Goal: Task Accomplishment & Management: Manage account settings

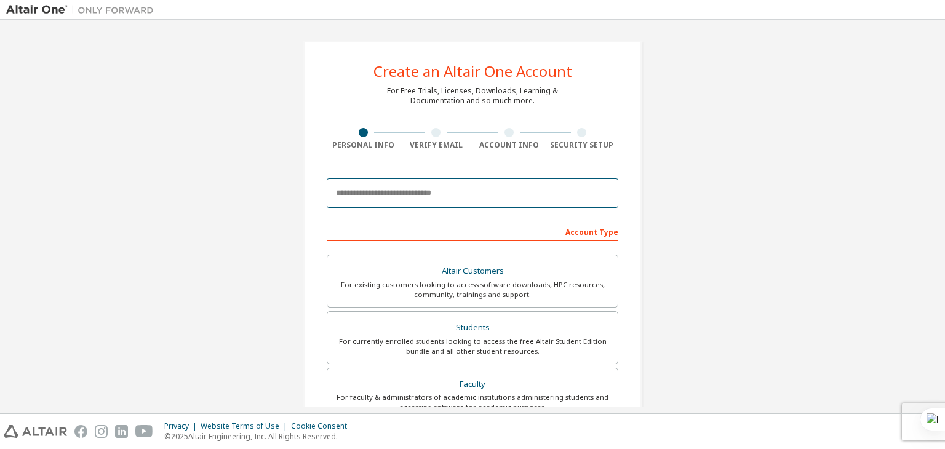
click at [436, 194] on input "email" at bounding box center [473, 193] width 292 height 30
type input "**********"
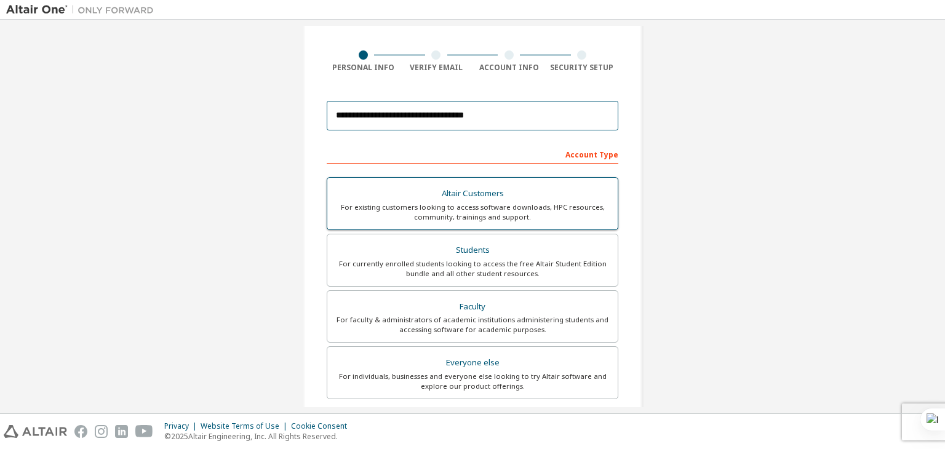
scroll to position [76, 0]
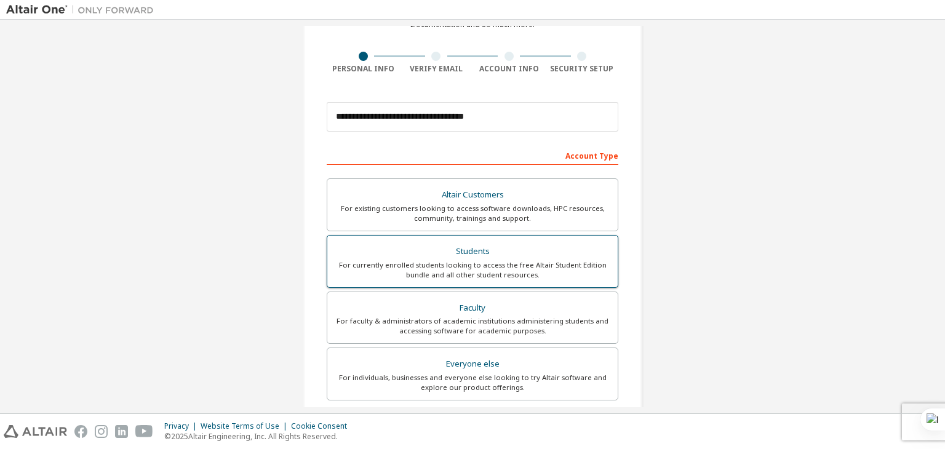
click at [485, 274] on div "For currently enrolled students looking to access the free Altair Student Editi…" at bounding box center [473, 270] width 276 height 20
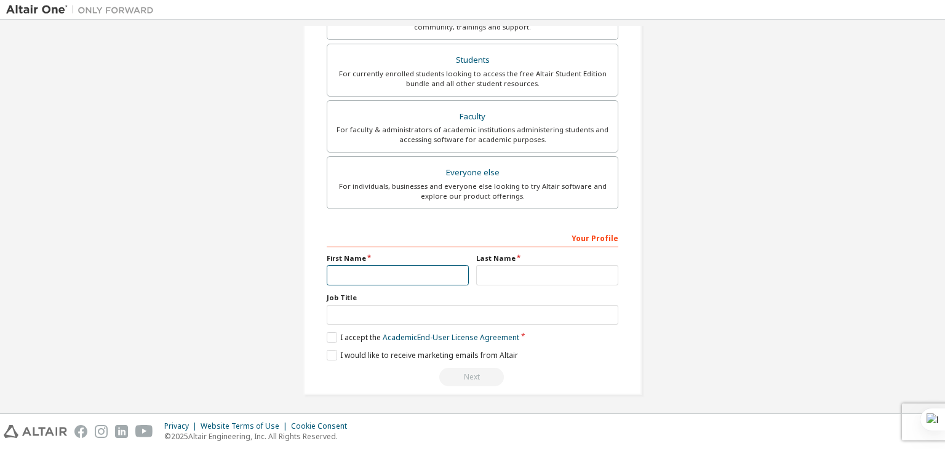
click at [354, 281] on input "text" at bounding box center [398, 275] width 142 height 20
type input "*"
click at [383, 273] on input "********" at bounding box center [398, 275] width 142 height 20
type input "******"
click at [503, 279] on input "text" at bounding box center [547, 275] width 142 height 20
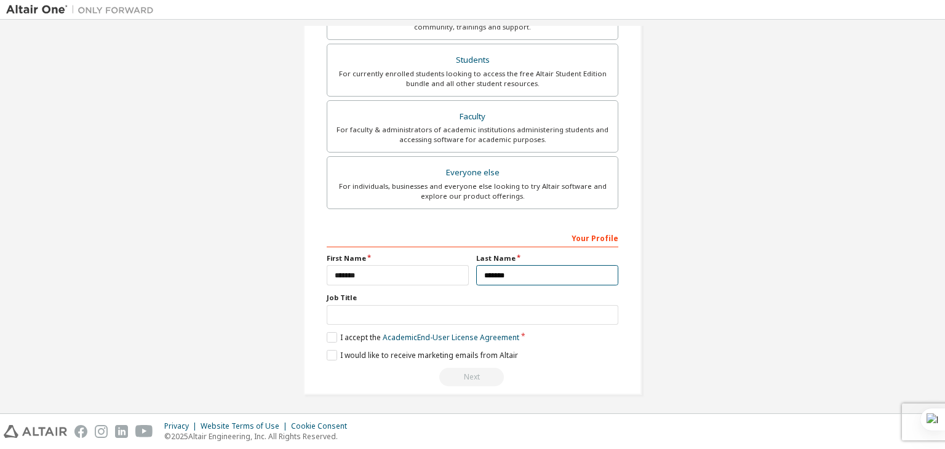
type input "*******"
click at [482, 318] on input "text" at bounding box center [473, 315] width 292 height 20
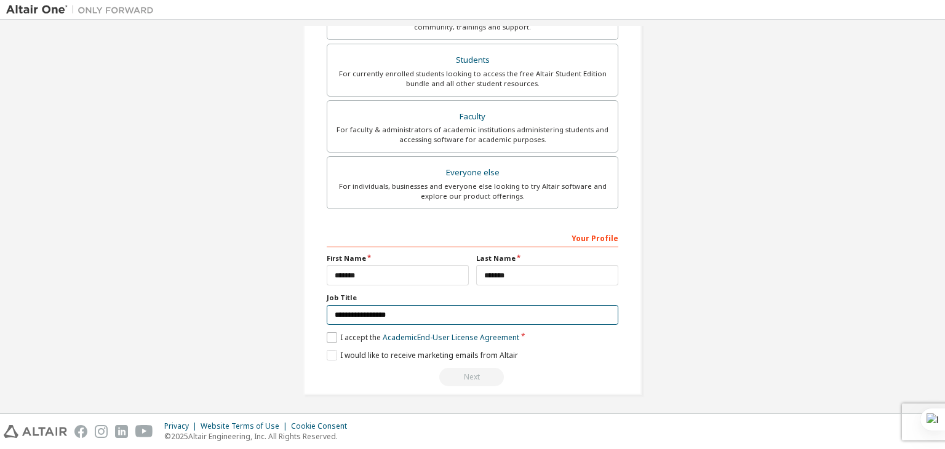
type input "**********"
click at [329, 338] on label "I accept the Academic End-User License Agreement" at bounding box center [423, 337] width 193 height 10
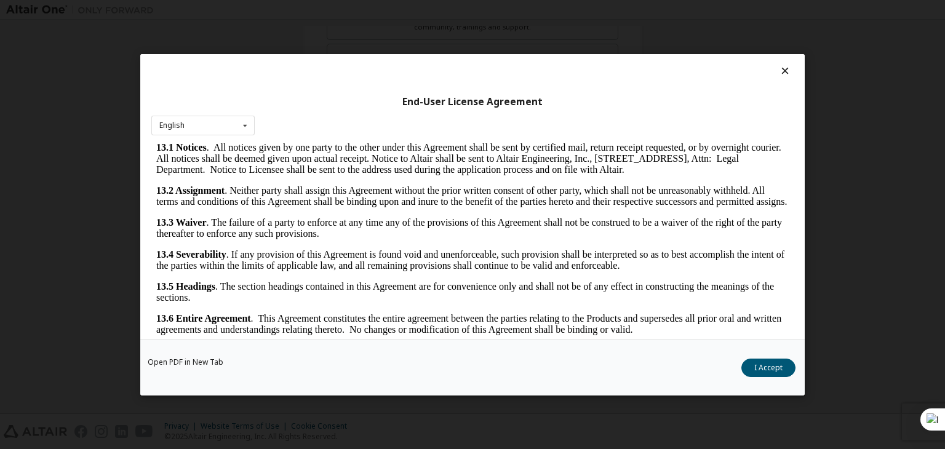
scroll to position [19, 0]
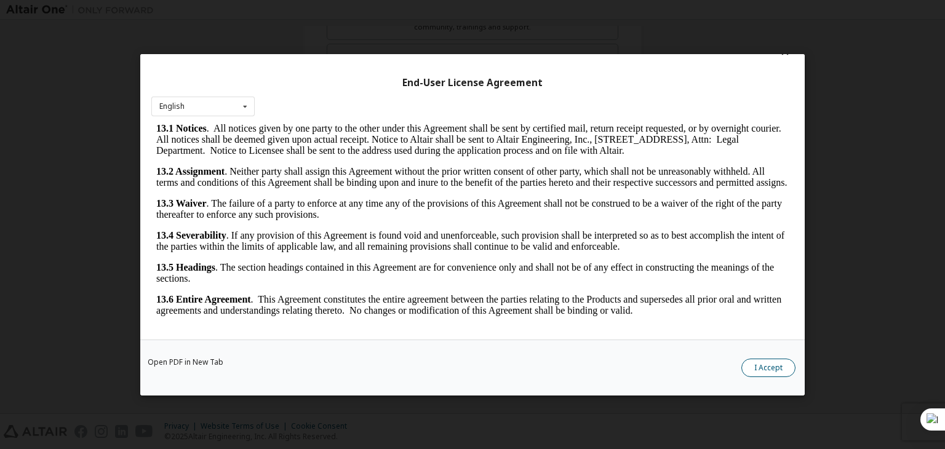
click at [765, 367] on button "I Accept" at bounding box center [768, 368] width 54 height 18
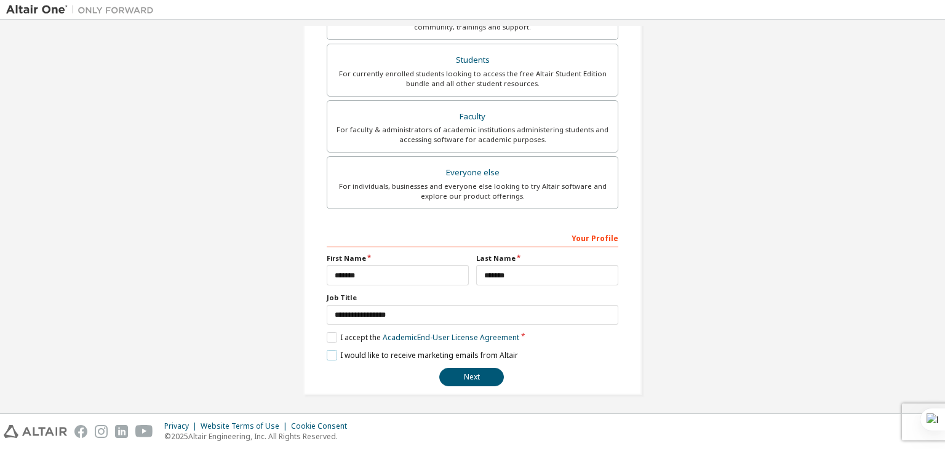
click at [327, 353] on label "I would like to receive marketing emails from Altair" at bounding box center [422, 355] width 191 height 10
click at [469, 379] on button "Next" at bounding box center [471, 377] width 65 height 18
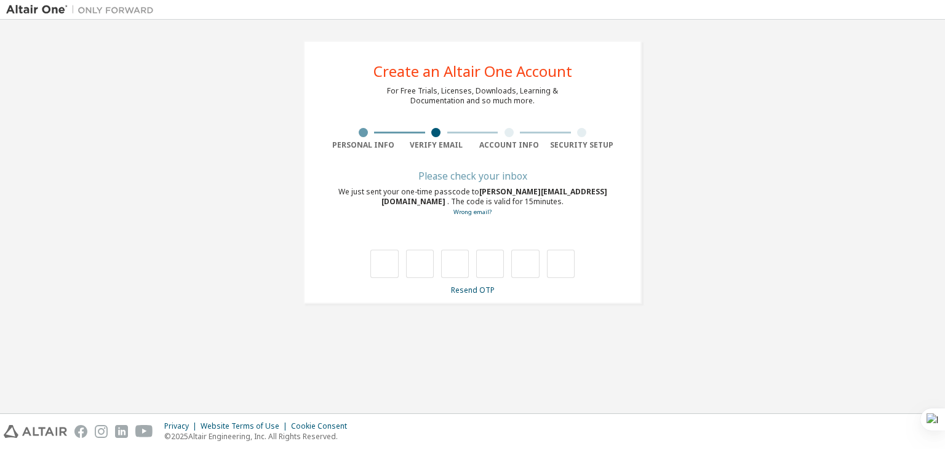
scroll to position [0, 0]
type input "*"
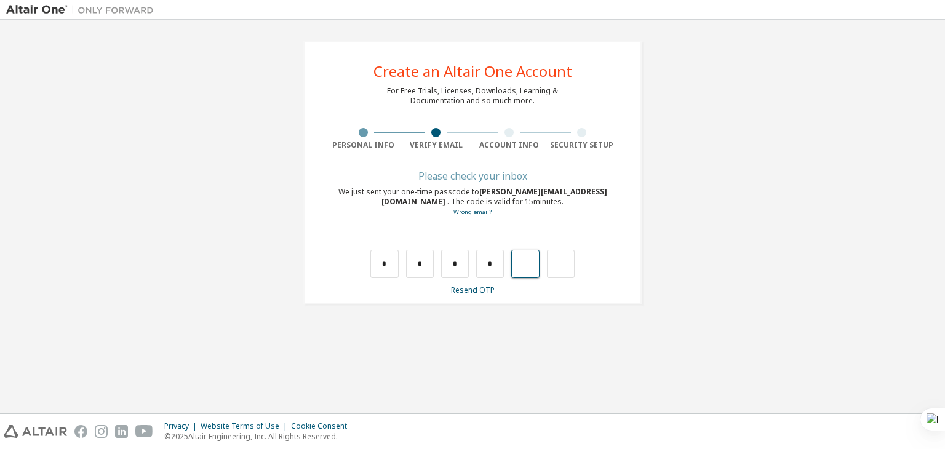
type input "*"
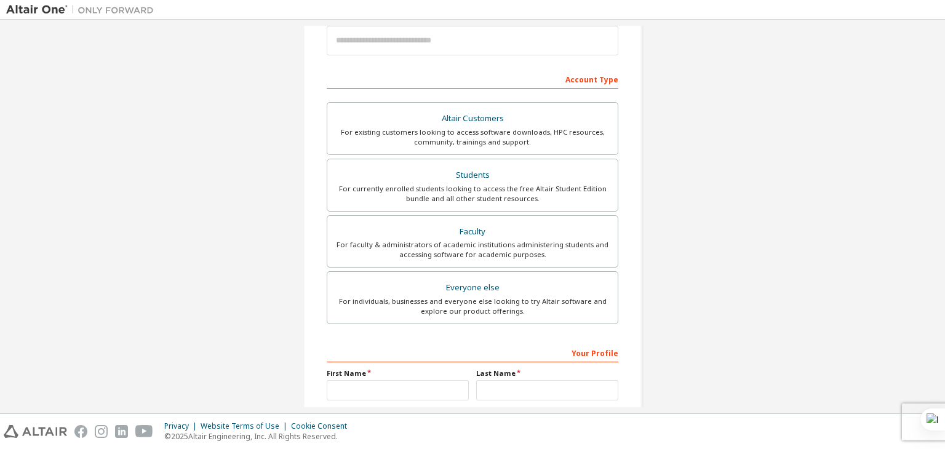
scroll to position [70, 0]
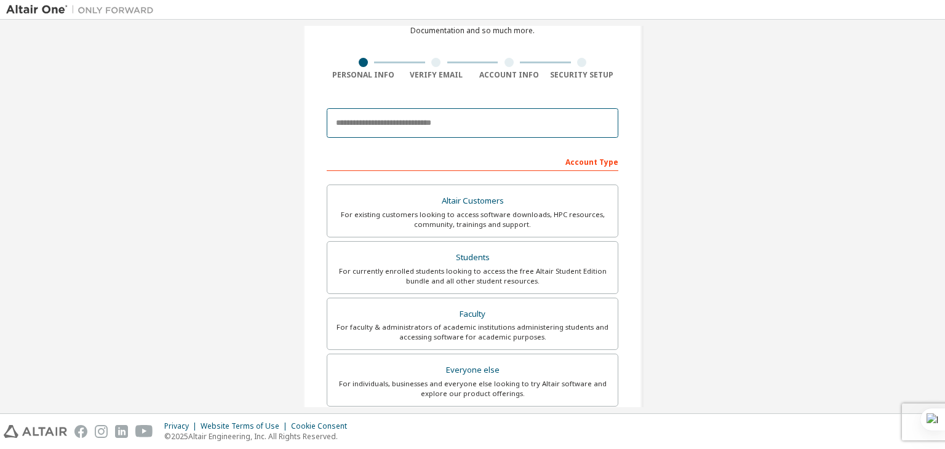
click at [478, 122] on input "email" at bounding box center [473, 123] width 292 height 30
type input "**********"
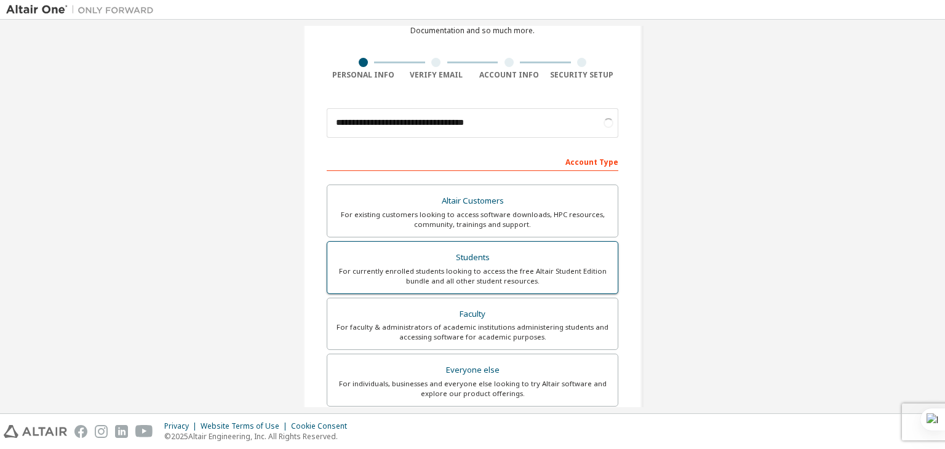
click at [448, 257] on div "Altair Customers For existing customers looking to access software downloads, H…" at bounding box center [473, 298] width 292 height 226
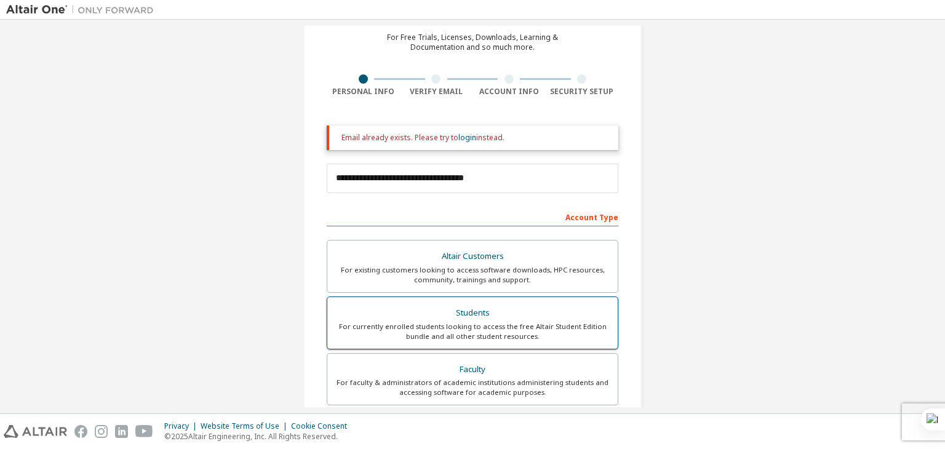
scroll to position [53, 0]
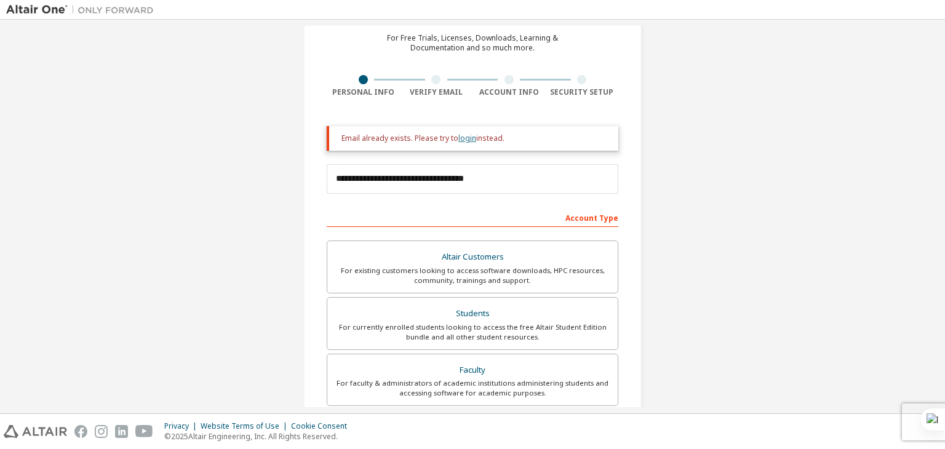
click at [463, 138] on link "login" at bounding box center [467, 138] width 18 height 10
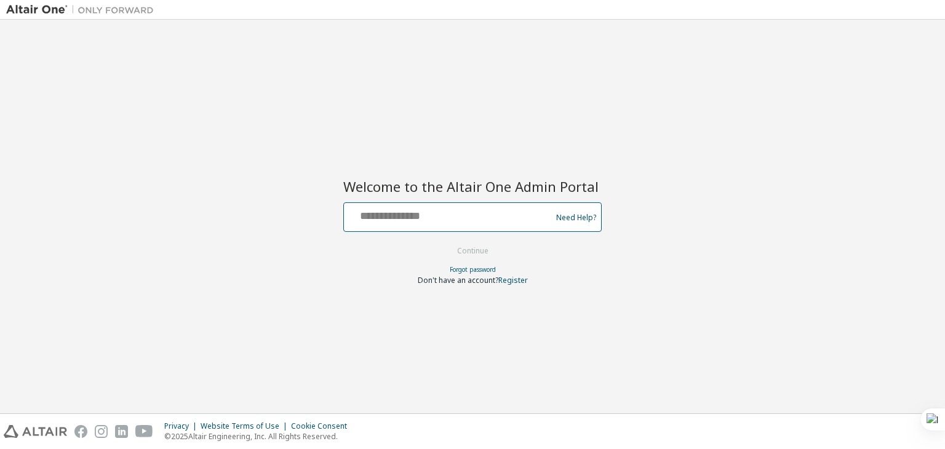
click at [438, 217] on input "text" at bounding box center [449, 215] width 201 height 18
type input "**********"
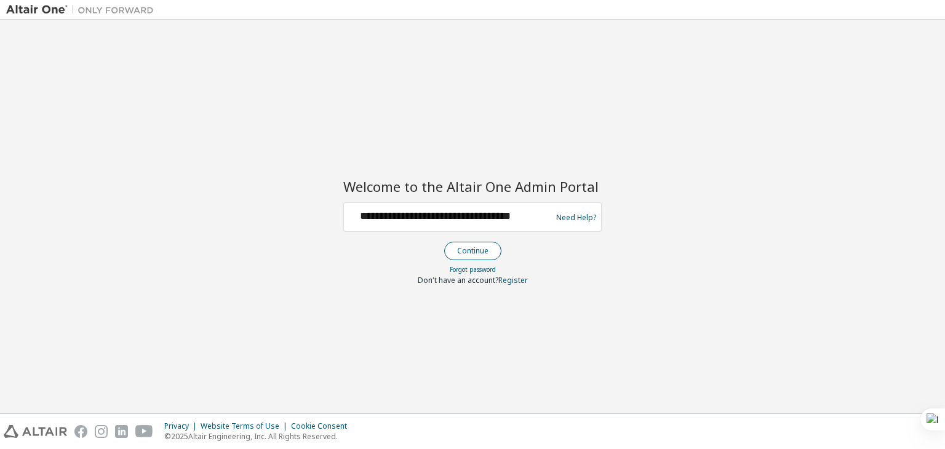
click at [497, 249] on button "Continue" at bounding box center [472, 251] width 57 height 18
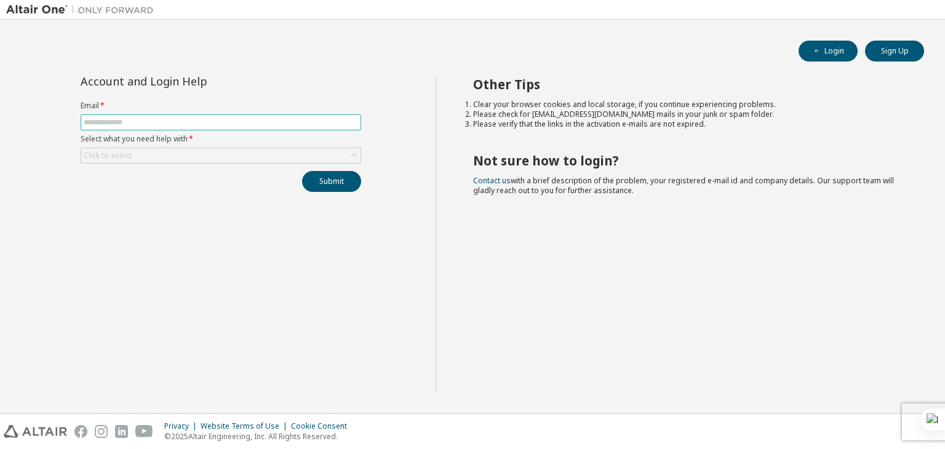
click at [292, 120] on input "text" at bounding box center [221, 123] width 274 height 10
type input "**********"
click at [254, 150] on div "Click to select" at bounding box center [220, 155] width 279 height 15
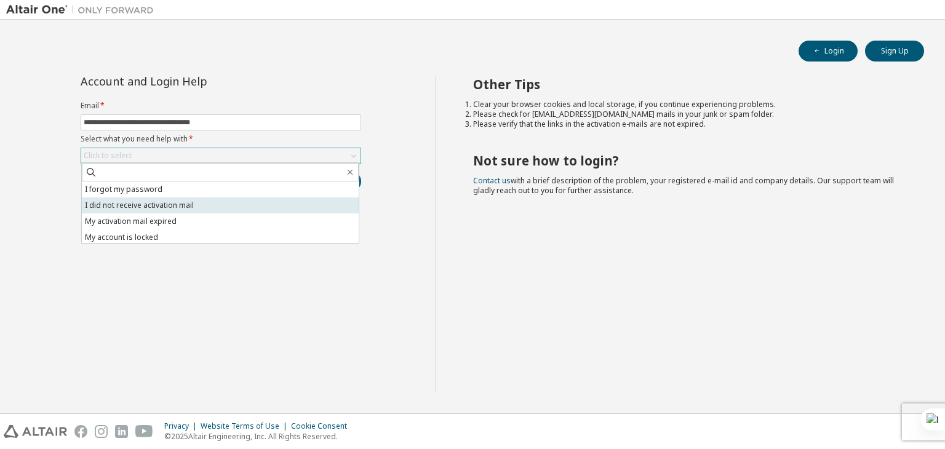
click at [249, 207] on li "I did not receive activation mail" at bounding box center [220, 206] width 277 height 16
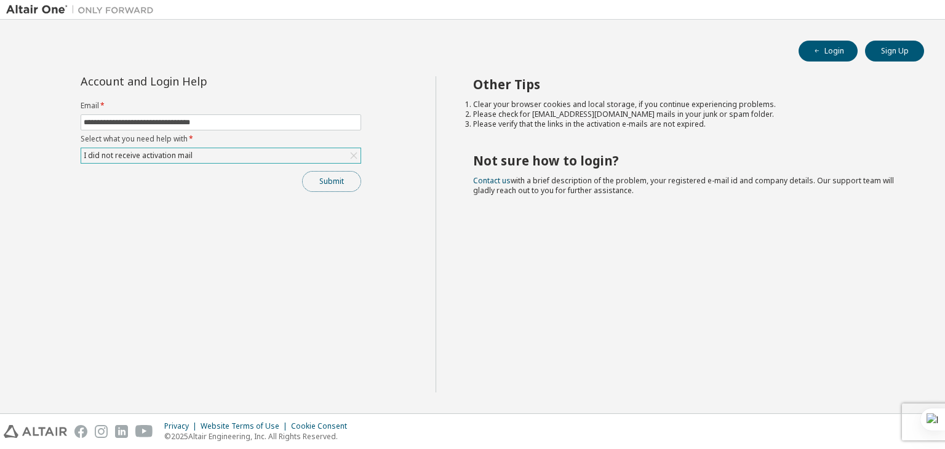
click at [321, 184] on button "Submit" at bounding box center [331, 181] width 59 height 21
click at [331, 184] on button "Submit" at bounding box center [331, 181] width 59 height 21
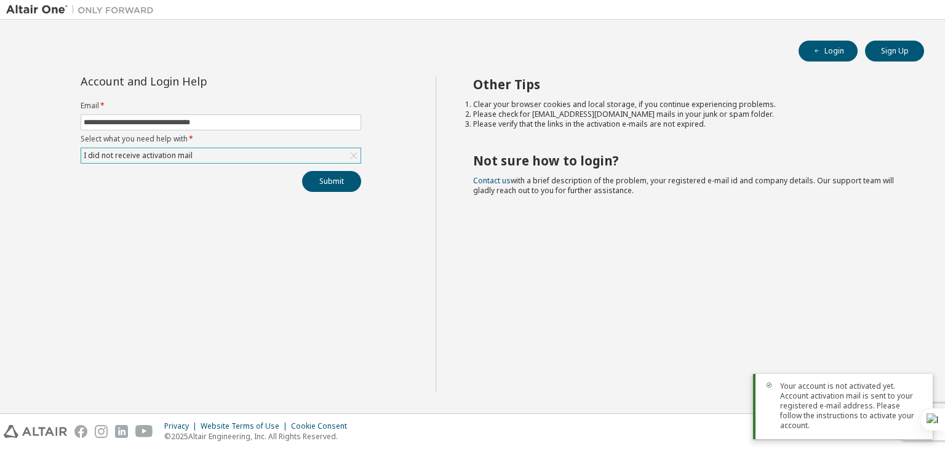
click at [501, 354] on div "Other Tips Clear your browser cookies and local storage, if you continue experi…" at bounding box center [688, 234] width 504 height 316
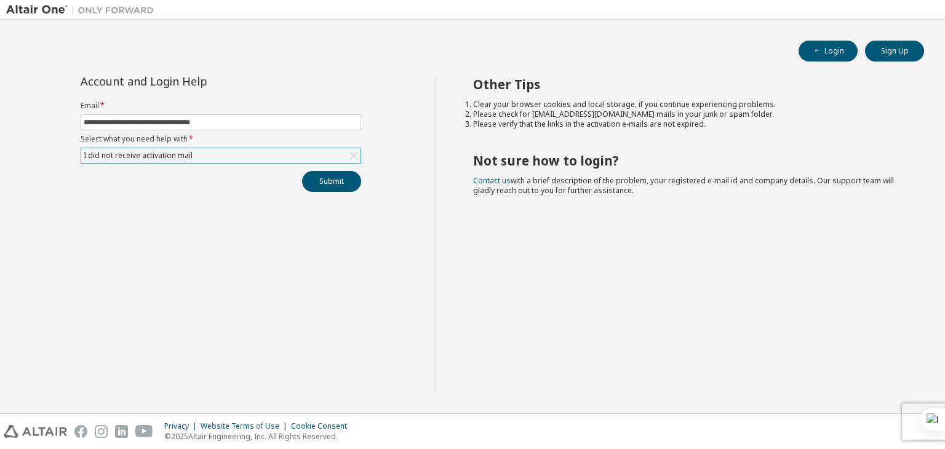
click at [278, 154] on div "I did not receive activation mail" at bounding box center [220, 155] width 279 height 15
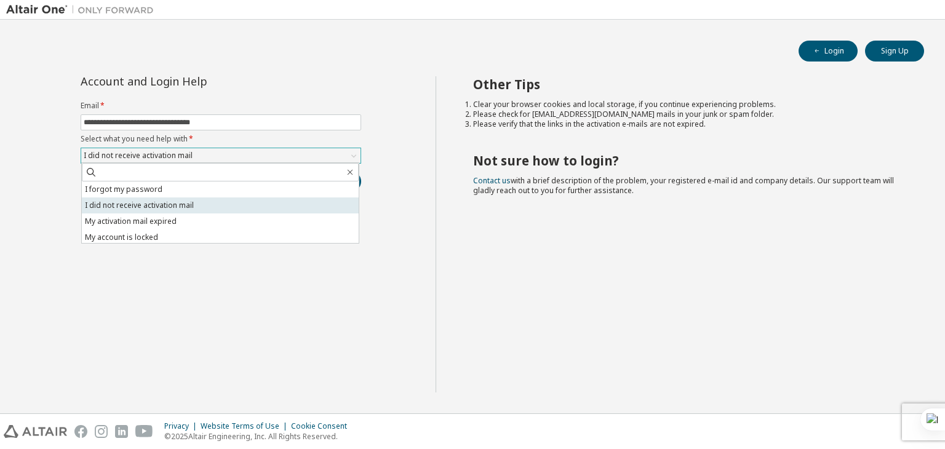
click at [251, 205] on li "I did not receive activation mail" at bounding box center [220, 206] width 277 height 16
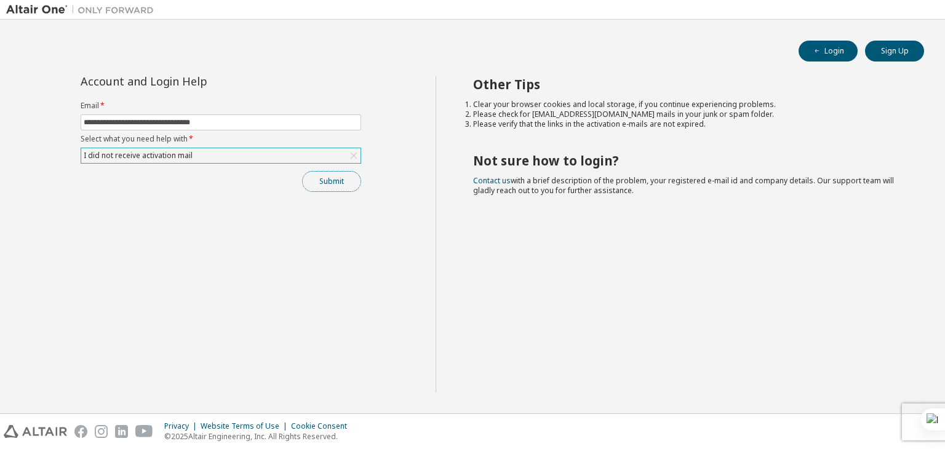
click at [317, 183] on button "Submit" at bounding box center [331, 181] width 59 height 21
click at [820, 49] on icon "button" at bounding box center [816, 50] width 7 height 7
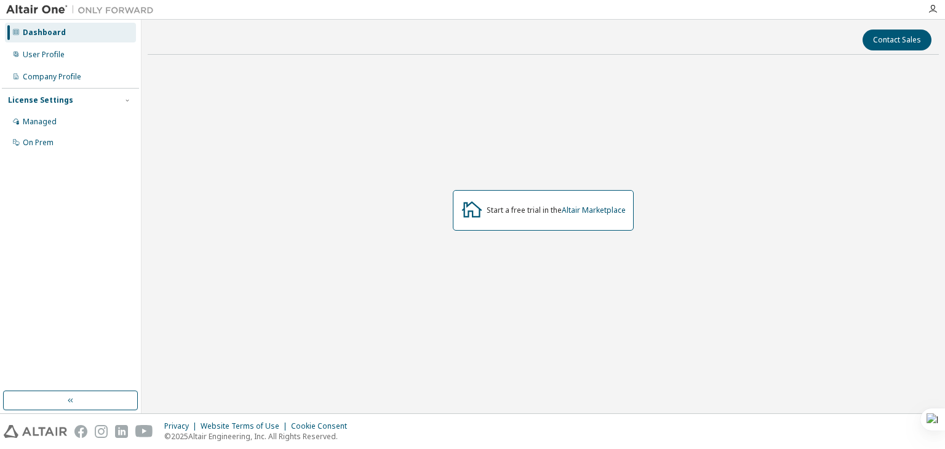
click at [505, 214] on div "Start a free trial in the Altair Marketplace" at bounding box center [556, 211] width 139 height 10
click at [103, 55] on div "User Profile" at bounding box center [70, 55] width 131 height 20
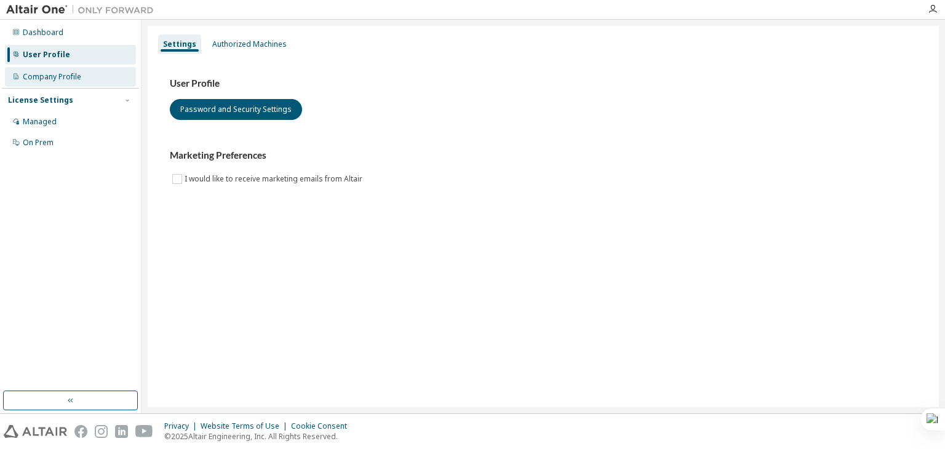
click at [96, 74] on div "Company Profile" at bounding box center [70, 77] width 131 height 20
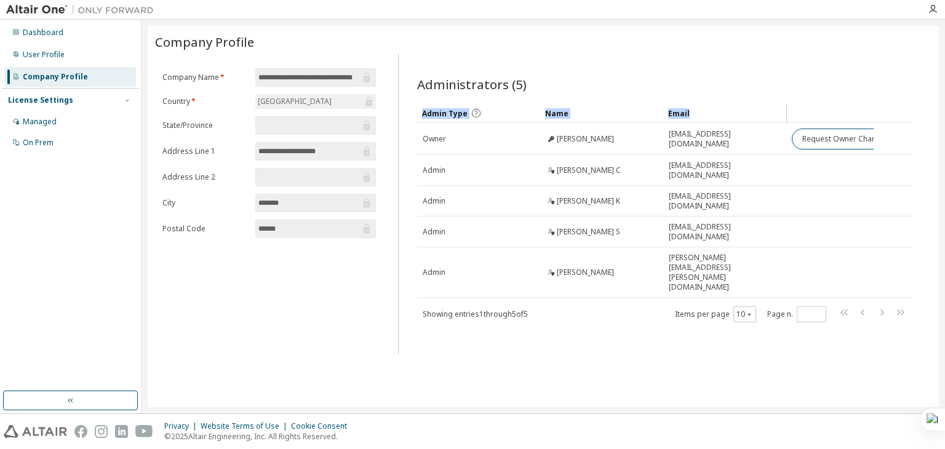
drag, startPoint x: 859, startPoint y: 100, endPoint x: 787, endPoint y: 110, distance: 72.8
click at [787, 110] on div "Administrators (5) Clear Load Save Save As Field Operator Value Select filter S…" at bounding box center [665, 199] width 496 height 247
click at [718, 342] on div "**********" at bounding box center [543, 217] width 791 height 382
click at [753, 311] on icon "button" at bounding box center [749, 314] width 7 height 7
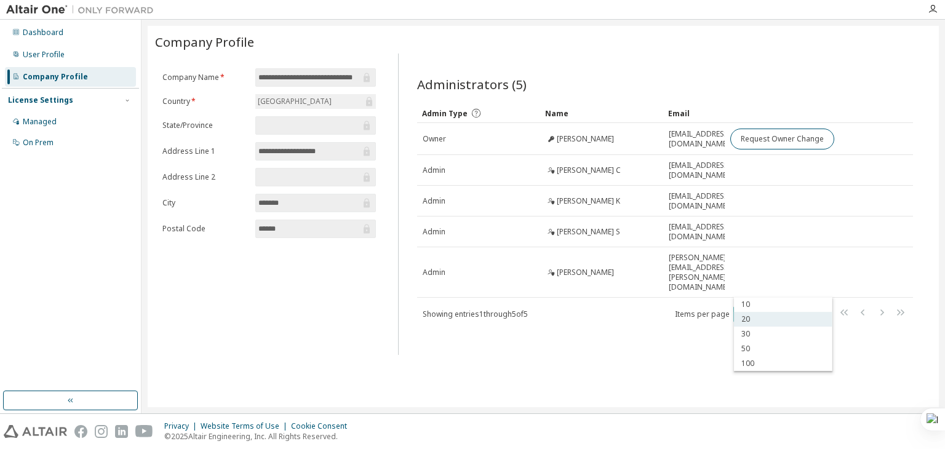
click at [753, 317] on div "20" at bounding box center [783, 319] width 98 height 15
click at [797, 92] on div "Administrators (5)" at bounding box center [665, 86] width 496 height 20
click at [71, 394] on button "button" at bounding box center [70, 401] width 135 height 20
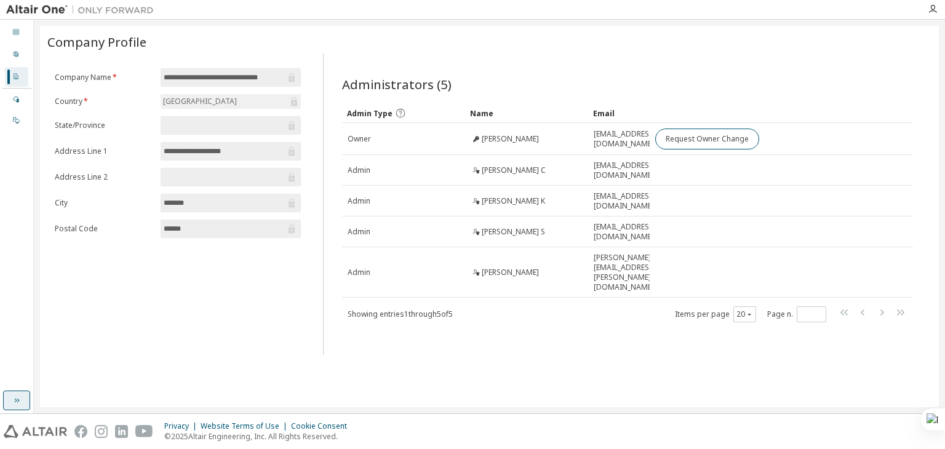
click at [4, 401] on button "button" at bounding box center [16, 401] width 27 height 20
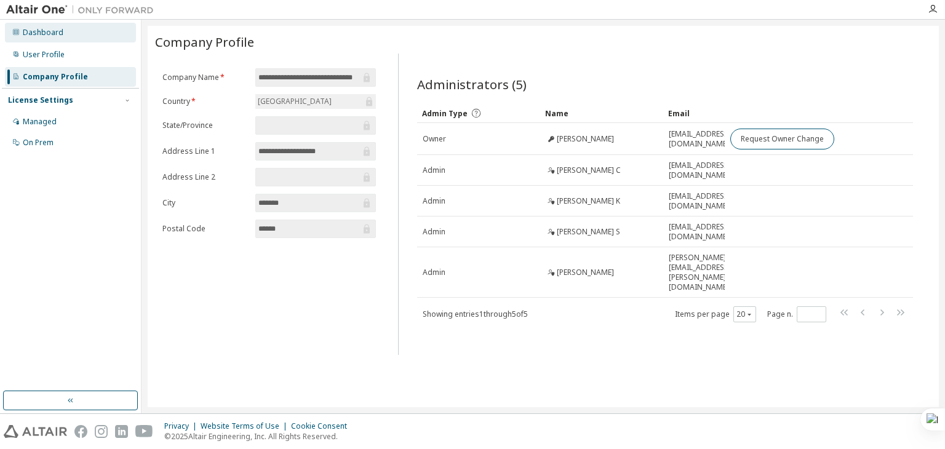
click at [44, 33] on div "Dashboard" at bounding box center [43, 33] width 41 height 10
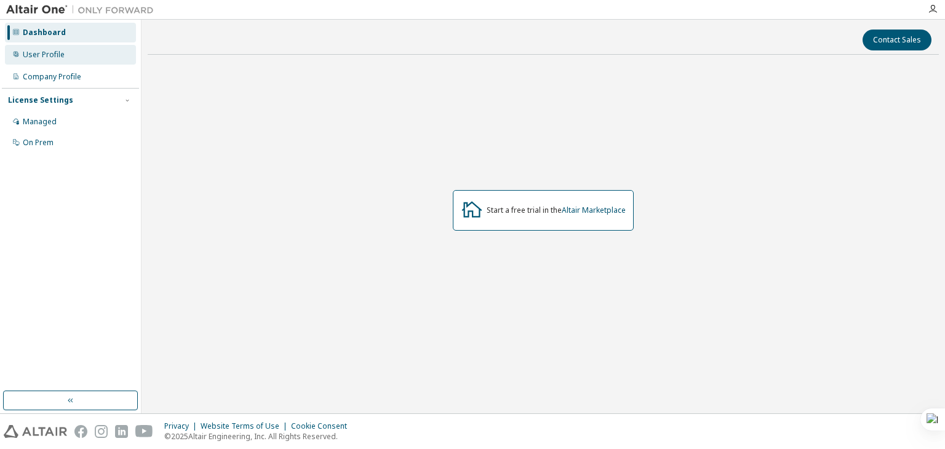
click at [49, 47] on div "User Profile" at bounding box center [70, 55] width 131 height 20
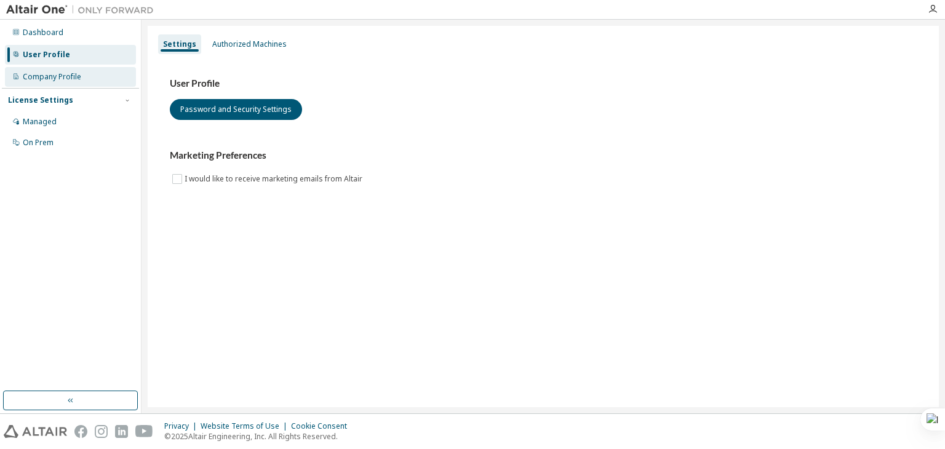
click at [52, 72] on div "Company Profile" at bounding box center [52, 77] width 58 height 10
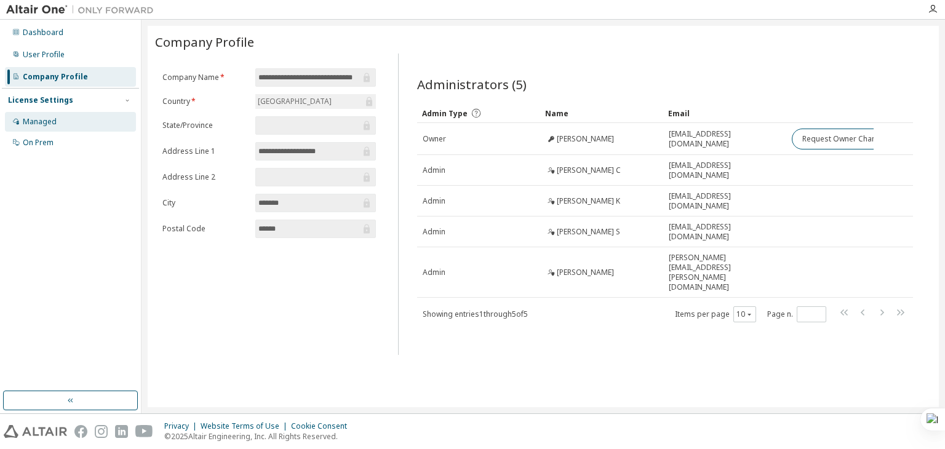
click at [50, 117] on div "Managed" at bounding box center [40, 122] width 34 height 10
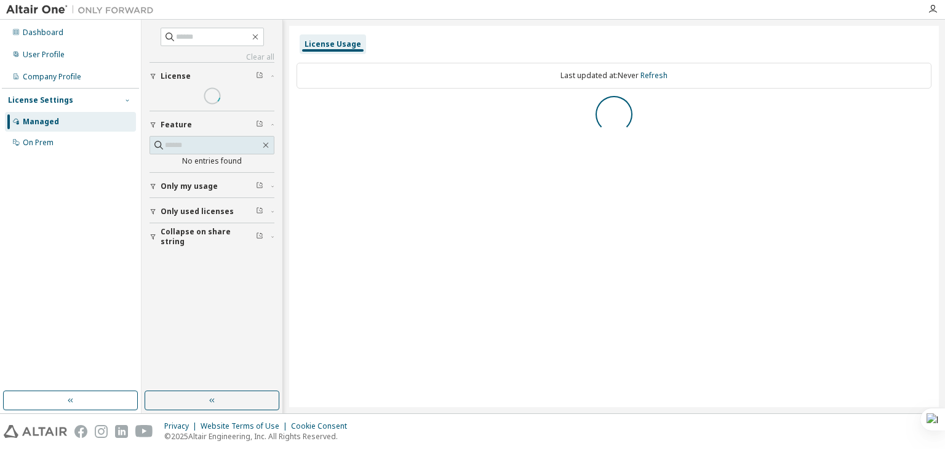
click at [123, 97] on span "button" at bounding box center [127, 100] width 10 height 10
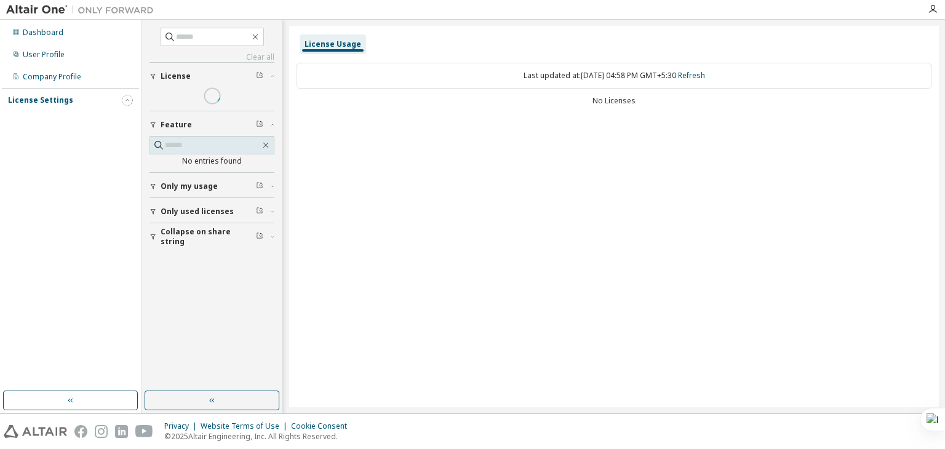
click at [123, 97] on span "button" at bounding box center [127, 100] width 10 height 10
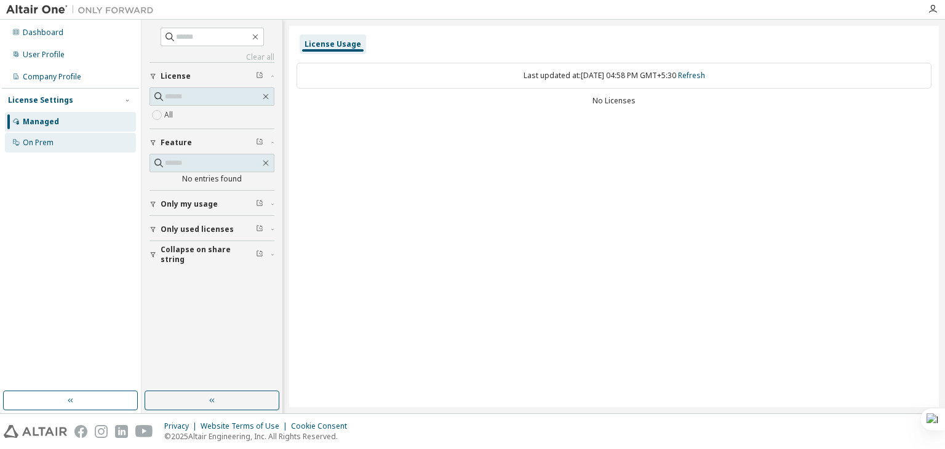
click at [67, 143] on div "On Prem" at bounding box center [70, 143] width 131 height 20
